Goal: Task Accomplishment & Management: Use online tool/utility

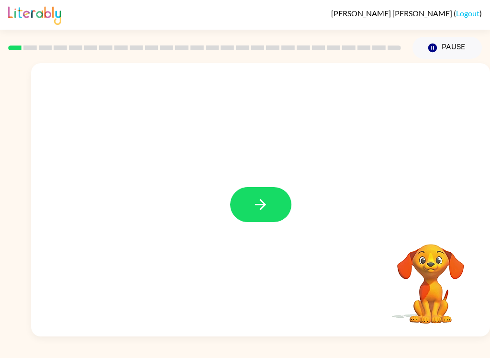
click at [275, 204] on button "button" at bounding box center [260, 204] width 61 height 35
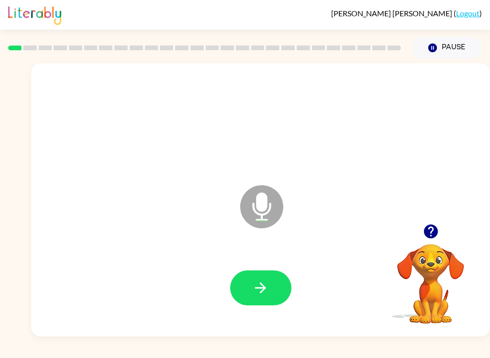
click at [244, 288] on button "button" at bounding box center [260, 288] width 61 height 35
click at [248, 290] on button "button" at bounding box center [260, 288] width 61 height 35
click at [249, 295] on button "button" at bounding box center [260, 288] width 61 height 35
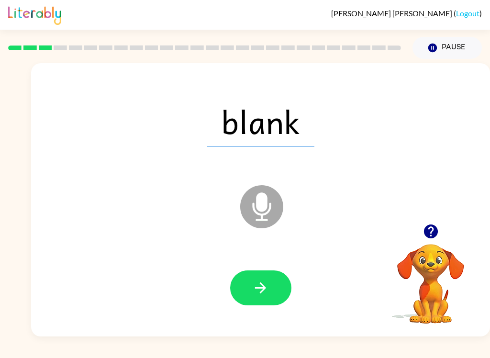
click at [263, 289] on icon "button" at bounding box center [260, 288] width 17 height 17
click at [247, 292] on button "button" at bounding box center [260, 288] width 61 height 35
click at [262, 293] on icon "button" at bounding box center [260, 288] width 17 height 17
click at [249, 272] on button "button" at bounding box center [260, 288] width 61 height 35
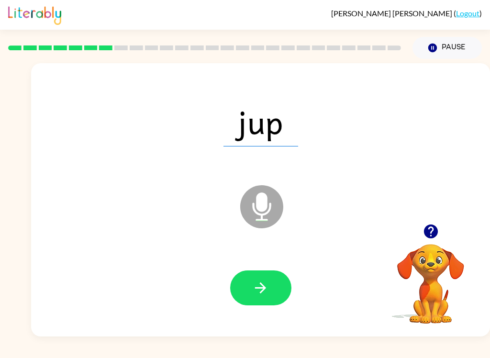
click at [253, 294] on icon "button" at bounding box center [260, 288] width 17 height 17
click at [276, 286] on button "button" at bounding box center [260, 288] width 61 height 35
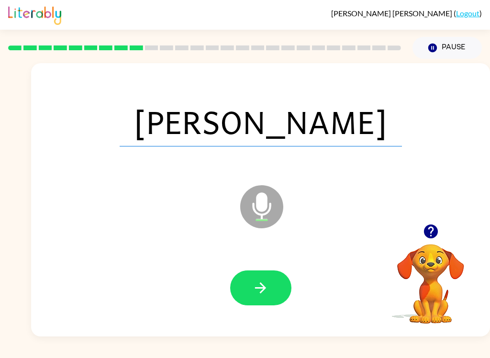
click at [246, 285] on button "button" at bounding box center [260, 288] width 61 height 35
click at [256, 286] on icon "button" at bounding box center [260, 288] width 17 height 17
click at [270, 294] on button "button" at bounding box center [260, 288] width 61 height 35
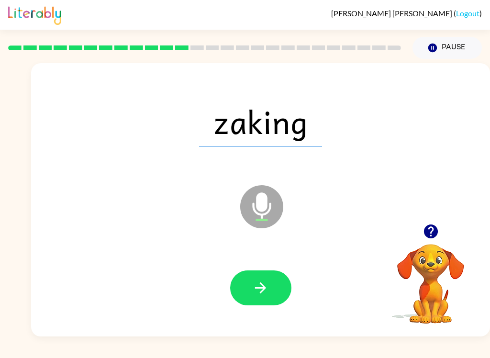
click at [263, 284] on icon "button" at bounding box center [260, 288] width 17 height 17
click at [254, 272] on button "button" at bounding box center [260, 288] width 61 height 35
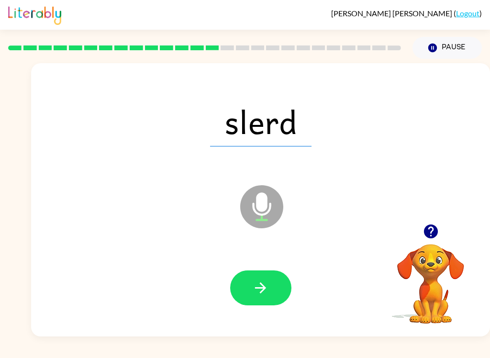
click at [254, 296] on icon "button" at bounding box center [260, 288] width 17 height 17
click at [255, 301] on button "button" at bounding box center [260, 288] width 61 height 35
click at [253, 298] on button "button" at bounding box center [260, 288] width 61 height 35
click at [249, 287] on button "button" at bounding box center [260, 288] width 61 height 35
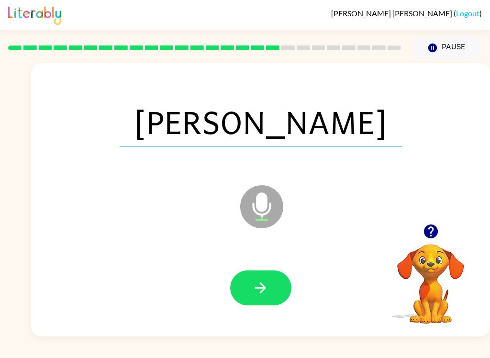
click at [266, 291] on icon "button" at bounding box center [260, 288] width 17 height 17
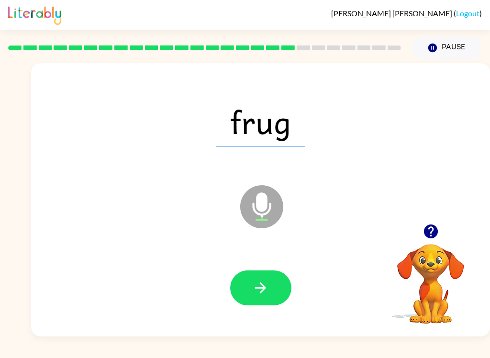
click at [261, 292] on icon "button" at bounding box center [260, 288] width 11 height 11
click at [259, 297] on button "button" at bounding box center [260, 288] width 61 height 35
click at [249, 284] on button "button" at bounding box center [260, 288] width 61 height 35
click at [257, 296] on icon "button" at bounding box center [260, 288] width 17 height 17
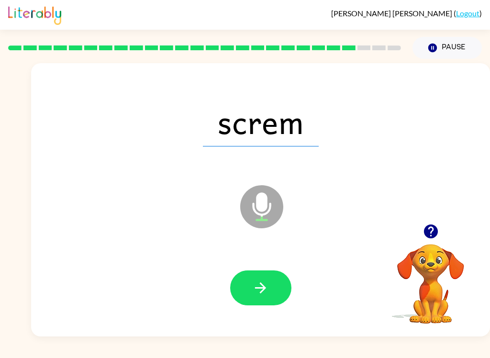
click at [248, 282] on button "button" at bounding box center [260, 288] width 61 height 35
click at [283, 288] on button "button" at bounding box center [260, 288] width 61 height 35
click at [273, 290] on button "button" at bounding box center [260, 288] width 61 height 35
